Goal: Transaction & Acquisition: Book appointment/travel/reservation

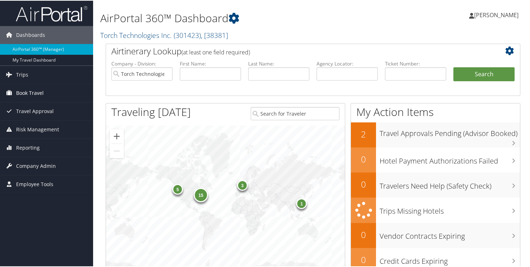
click at [32, 92] on span "Book Travel" at bounding box center [30, 92] width 28 height 18
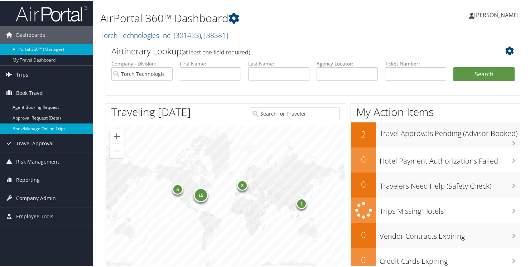
click at [40, 127] on link "Book/Manage Online Trips" at bounding box center [46, 128] width 93 height 11
